Goal: Task Accomplishment & Management: Use online tool/utility

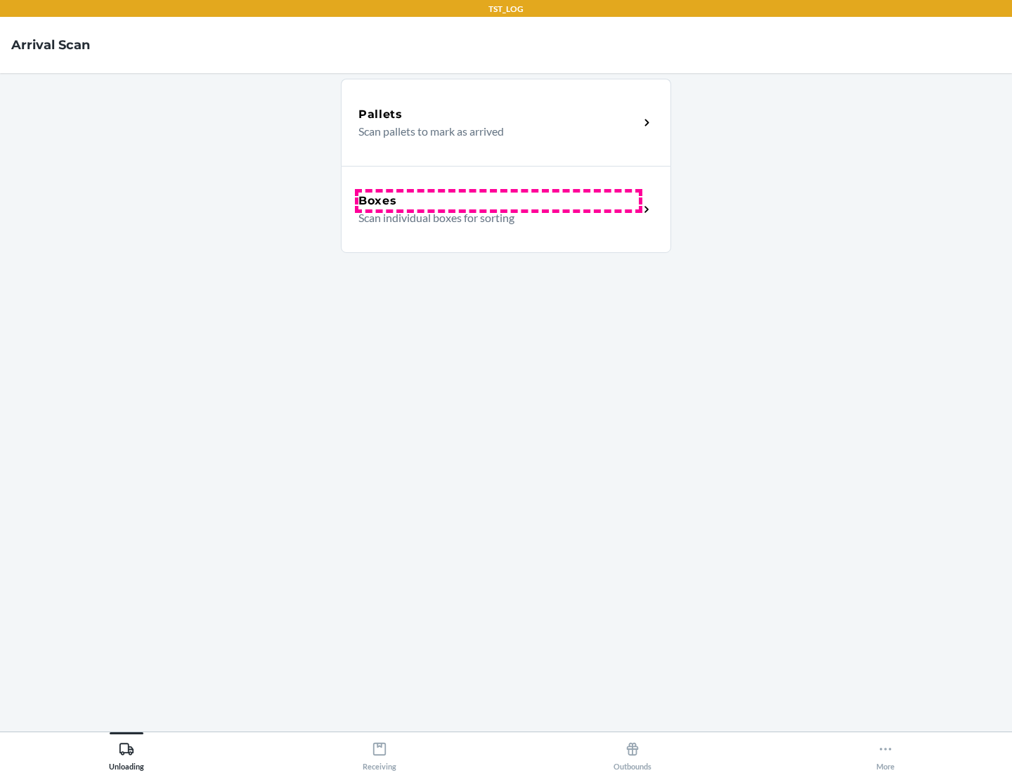
click at [498, 201] on div "Boxes" at bounding box center [498, 201] width 280 height 17
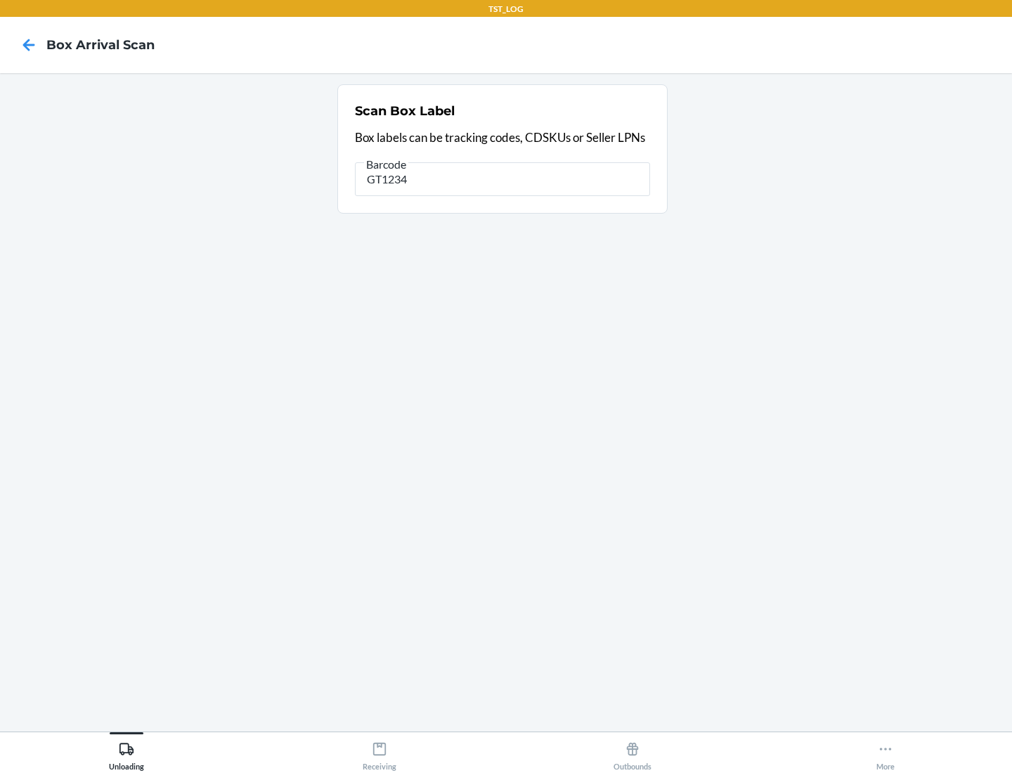
type input "GT1234"
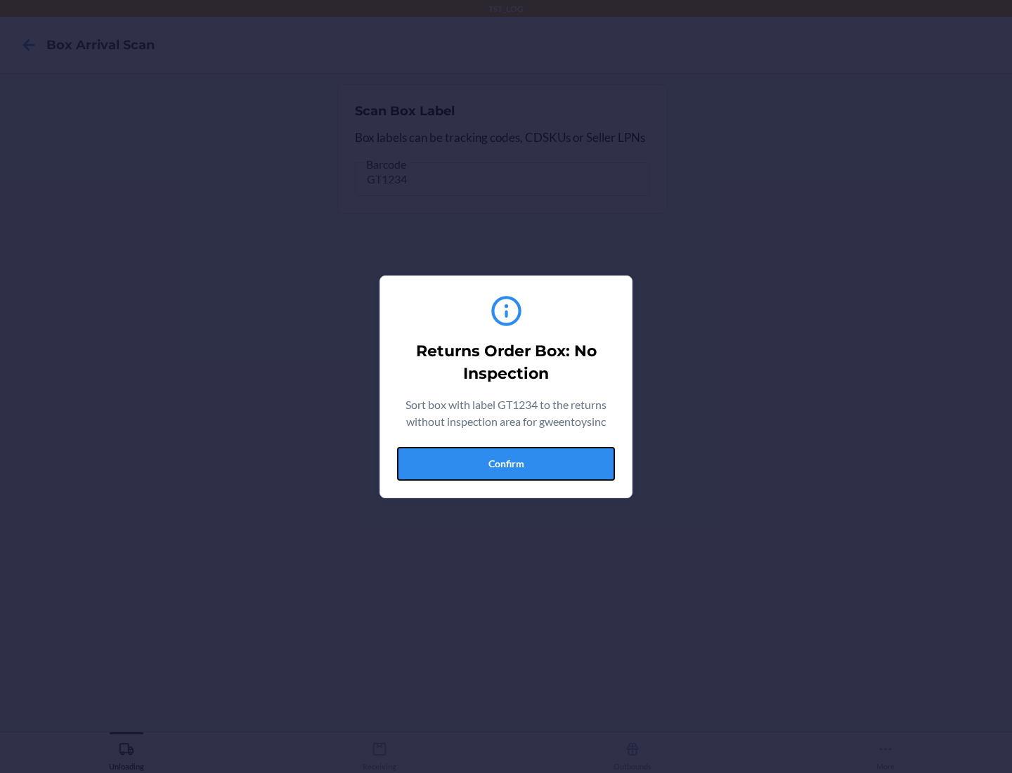
click at [506, 463] on button "Confirm" at bounding box center [506, 464] width 218 height 34
